Goal: Check status: Check status

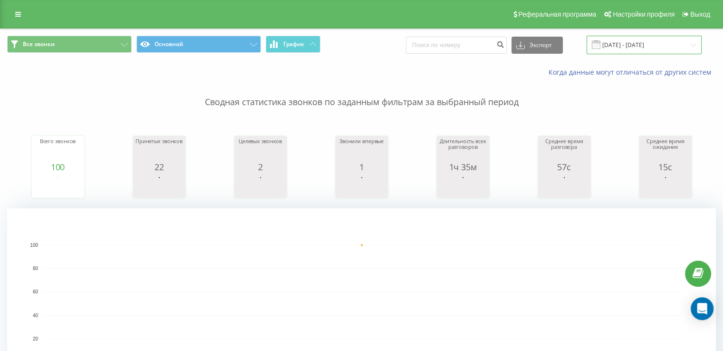
click at [637, 50] on input "18.09.2025 - 18.09.2025" at bounding box center [643, 45] width 115 height 19
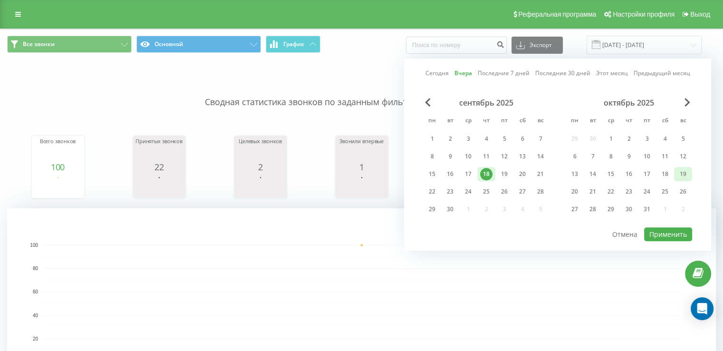
click at [675, 174] on div "19" at bounding box center [683, 174] width 18 height 14
click at [664, 227] on button "Применить" at bounding box center [668, 234] width 48 height 14
type input "19.10.2025 - 19.10.2025"
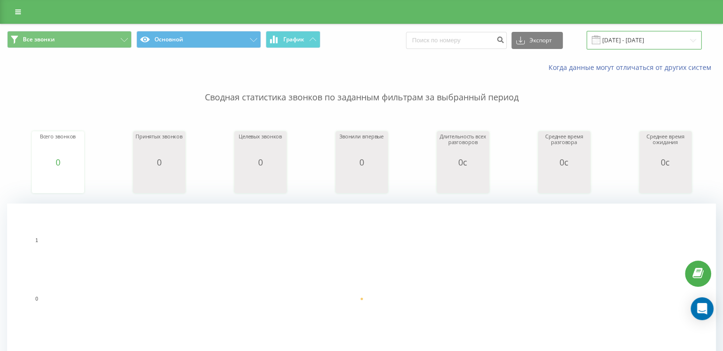
click at [658, 36] on input "[DATE] - [DATE]" at bounding box center [643, 40] width 115 height 19
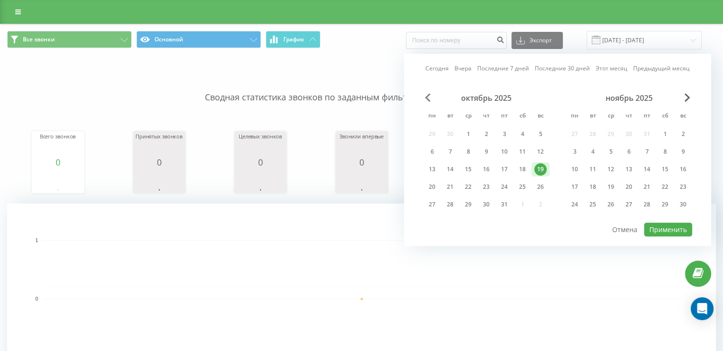
click at [425, 94] on span "Previous Month" at bounding box center [428, 97] width 6 height 9
click at [504, 168] on div "19" at bounding box center [504, 169] width 12 height 12
click at [663, 225] on button "Применить" at bounding box center [668, 229] width 48 height 14
type input "19.09.2025 - 19.09.2025"
